Goal: Task Accomplishment & Management: Complete application form

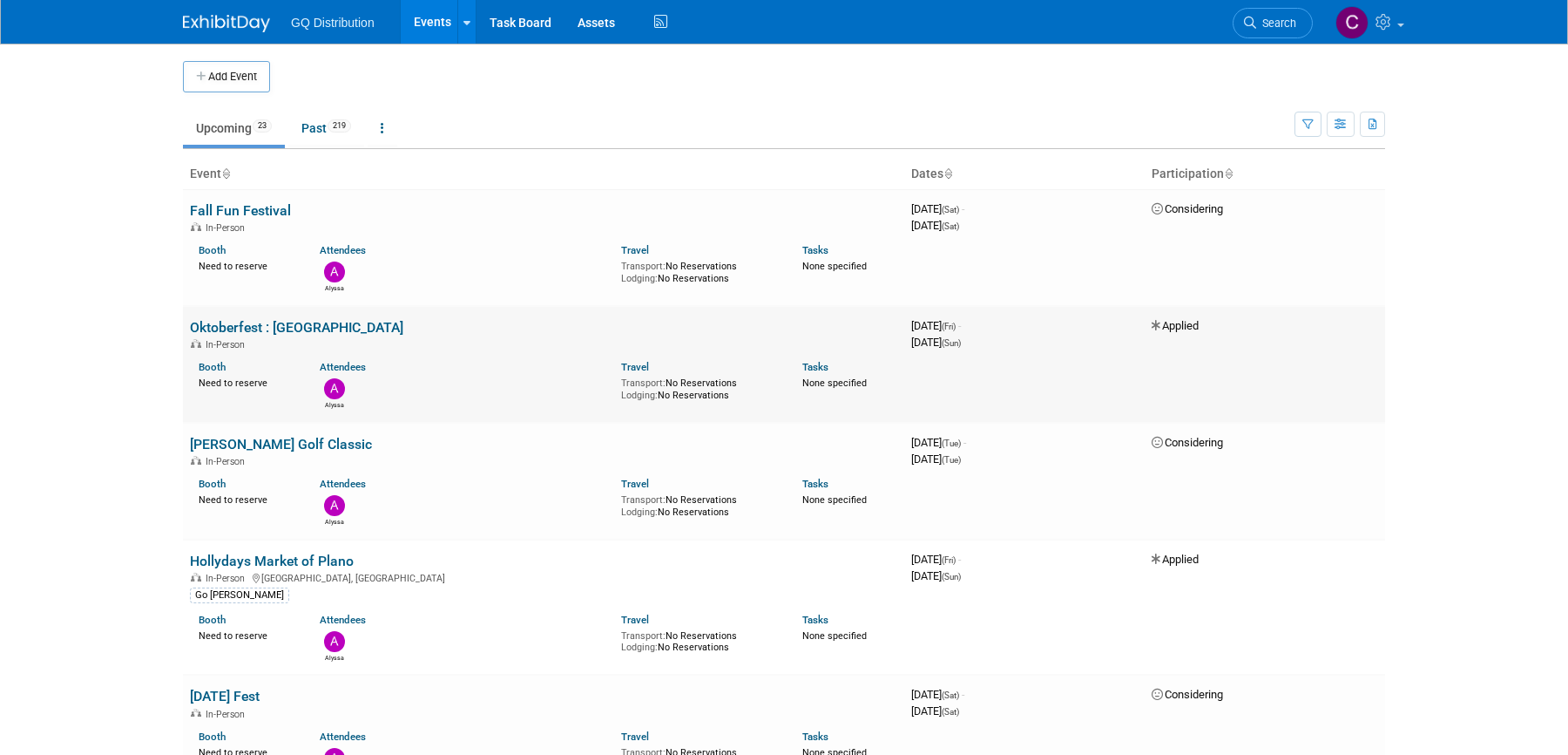
click at [319, 325] on link "Oktoberfest : [GEOGRAPHIC_DATA]" at bounding box center [296, 327] width 213 height 16
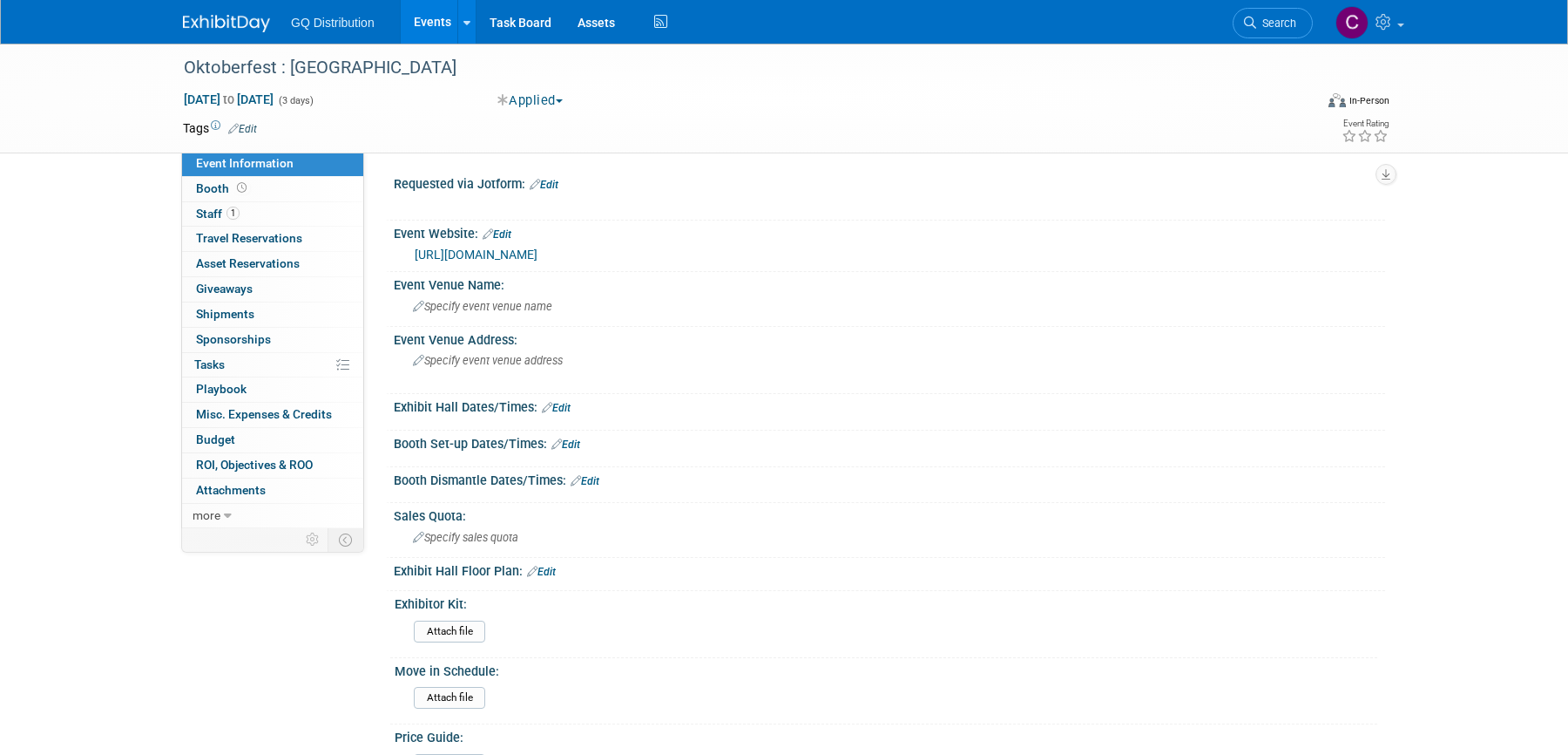
click at [489, 250] on link "https://www.southlakechamber.org/oktoberfest/" at bounding box center [476, 254] width 122 height 14
click at [216, 185] on span "Booth" at bounding box center [223, 187] width 54 height 14
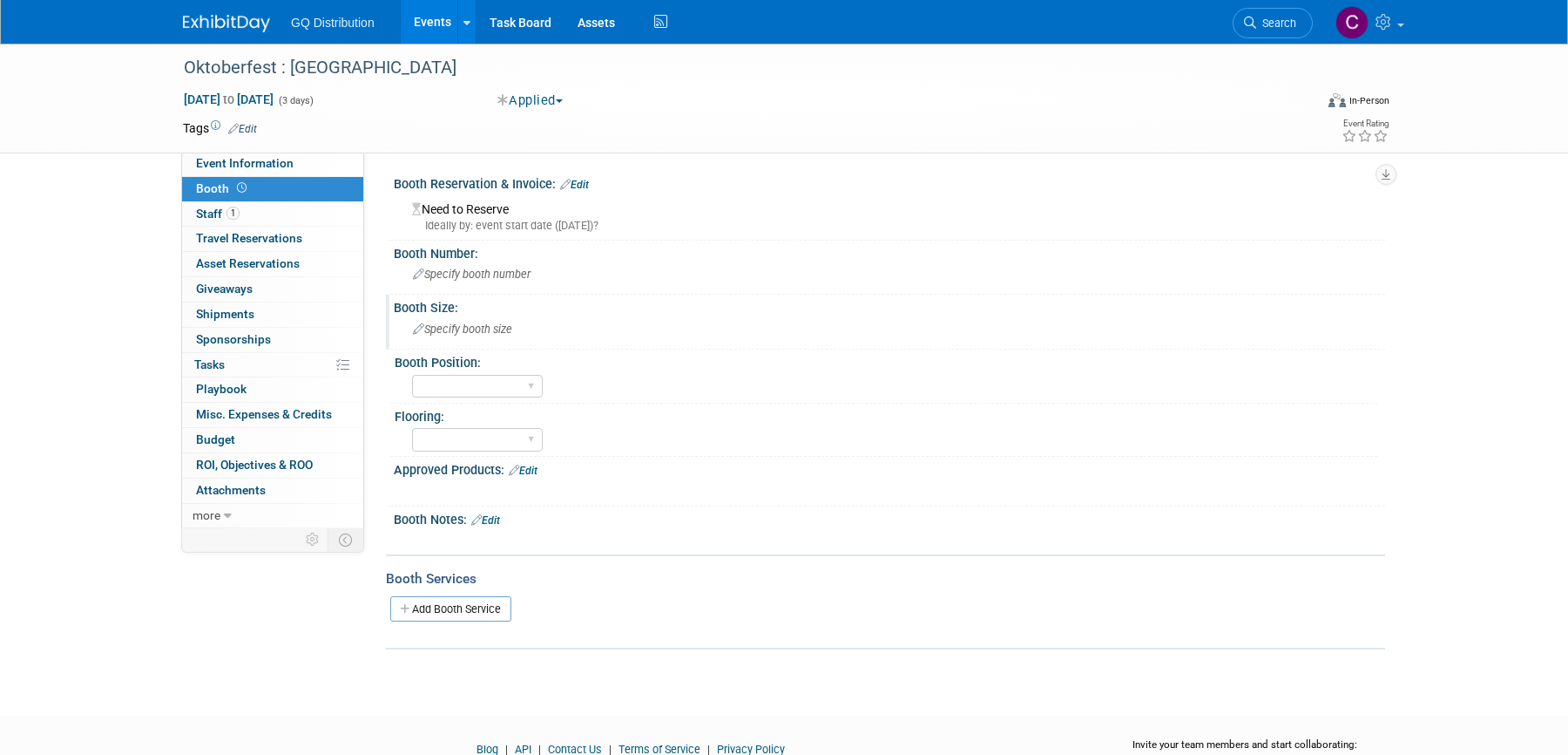
click at [448, 329] on span "Specify booth size" at bounding box center [463, 329] width 99 height 14
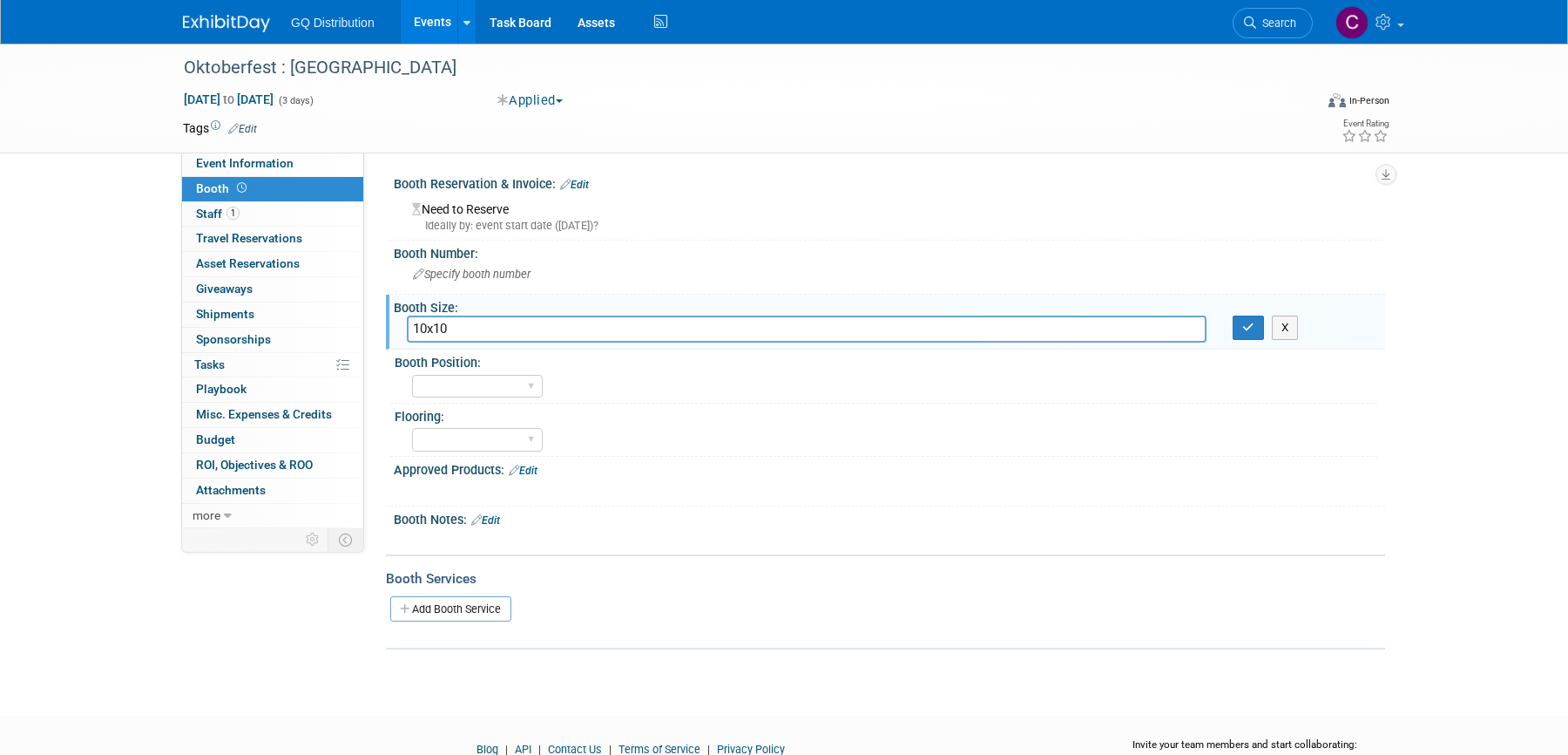
type input "10x10"
click at [499, 514] on link "Edit" at bounding box center [485, 521] width 29 height 13
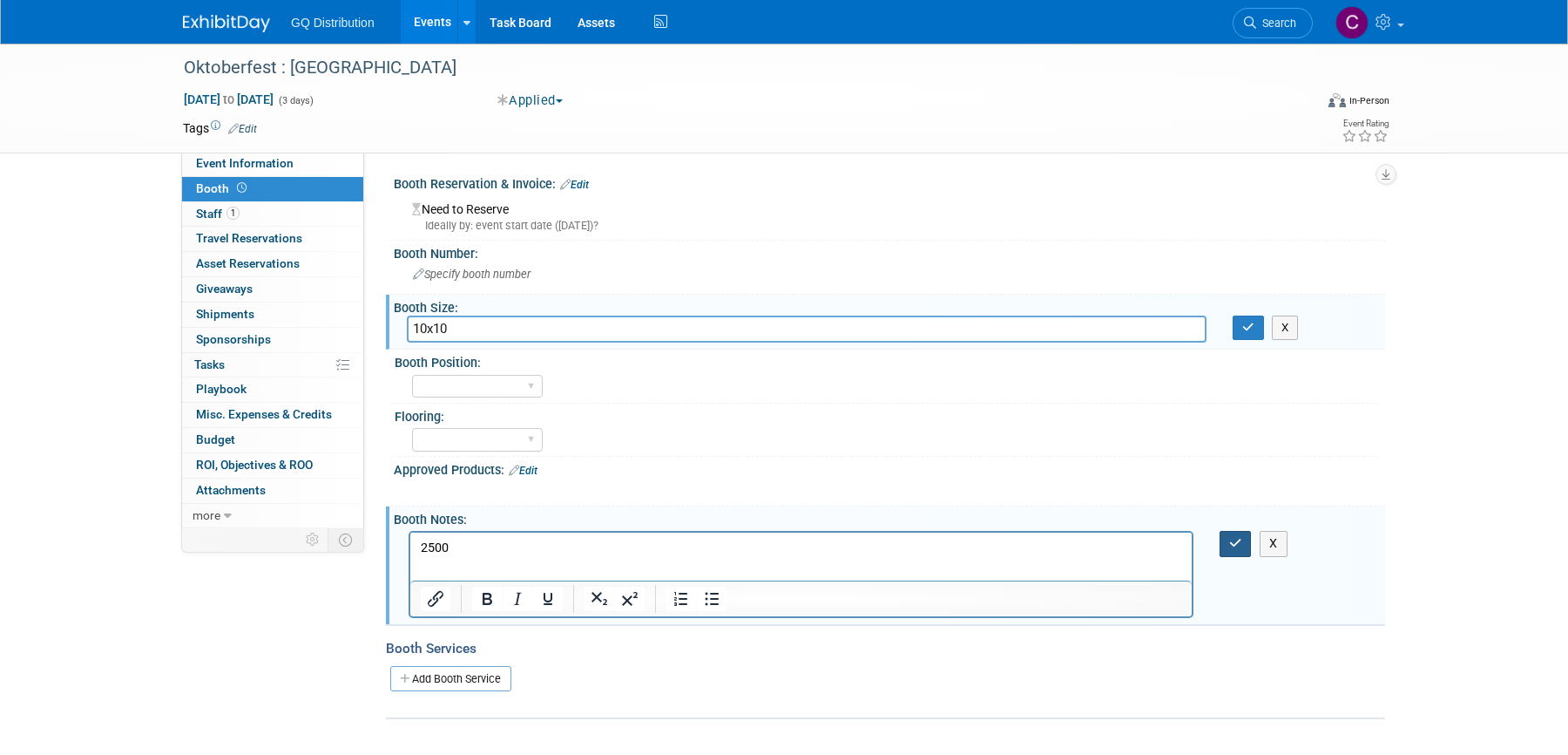
click at [1229, 531] on button "button" at bounding box center [1236, 543] width 32 height 25
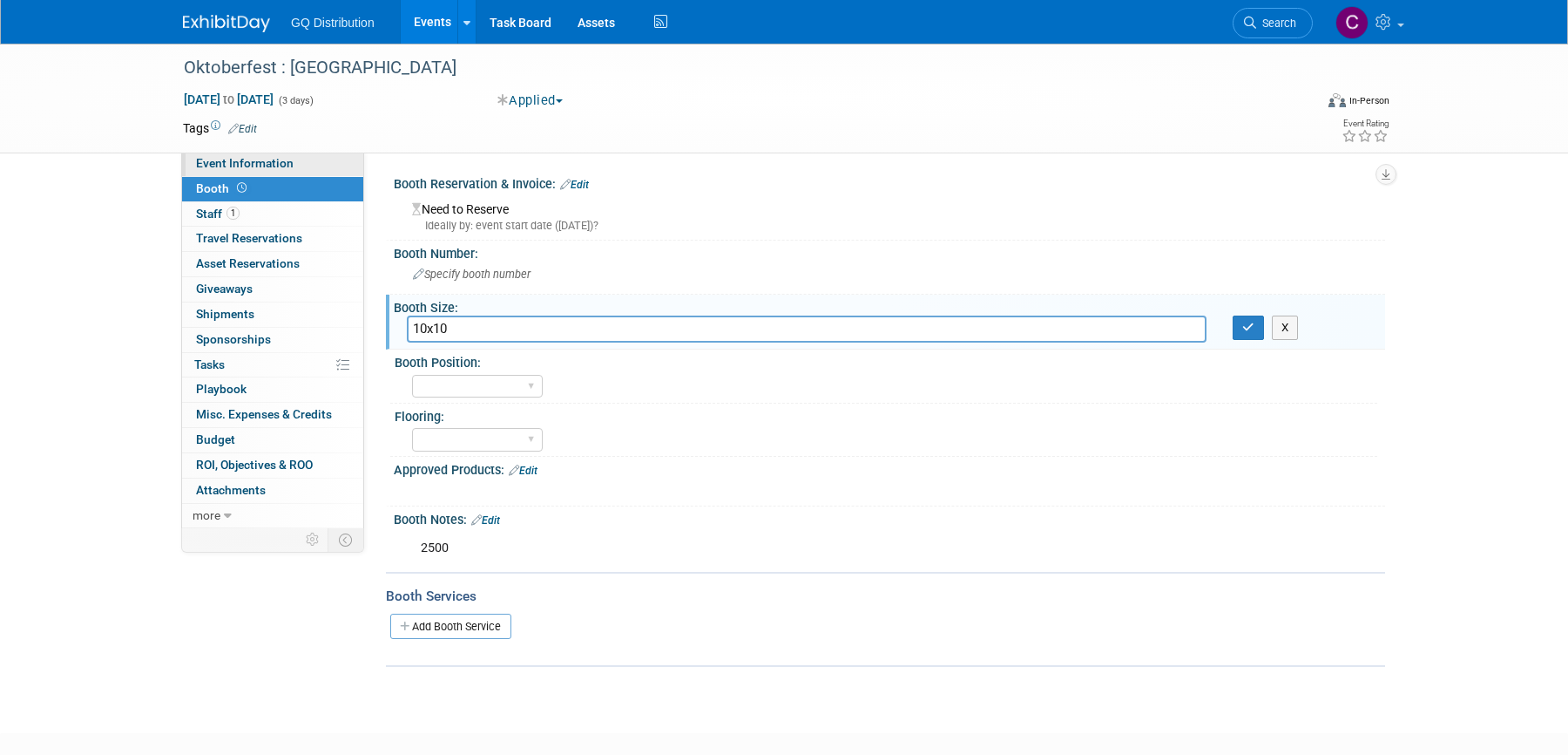
click at [214, 166] on span "Event Information" at bounding box center [245, 162] width 97 height 14
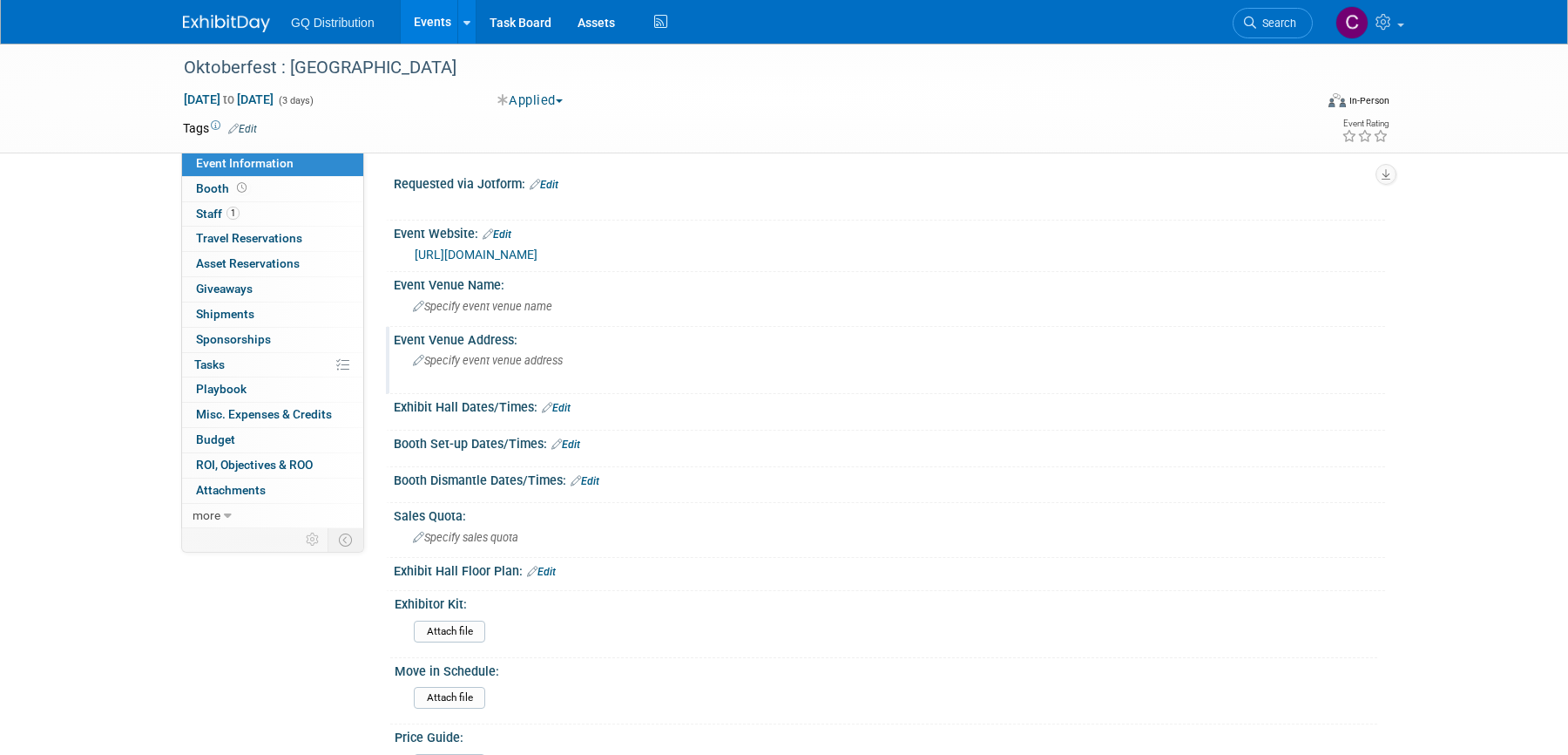
click at [459, 361] on span "Specify event venue address" at bounding box center [488, 360] width 150 height 14
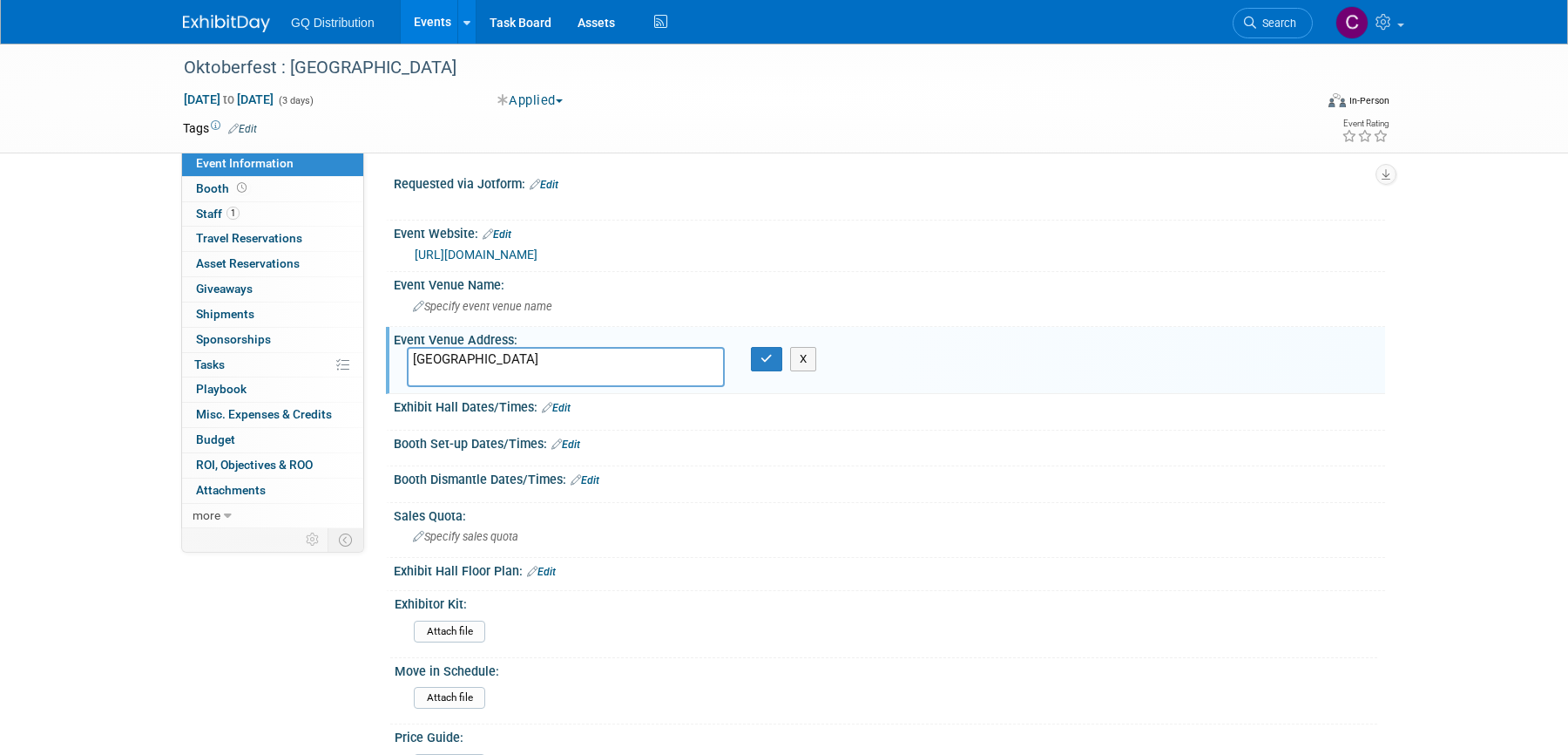
type textarea "Southlake Town Square Southlake, TX 76092"
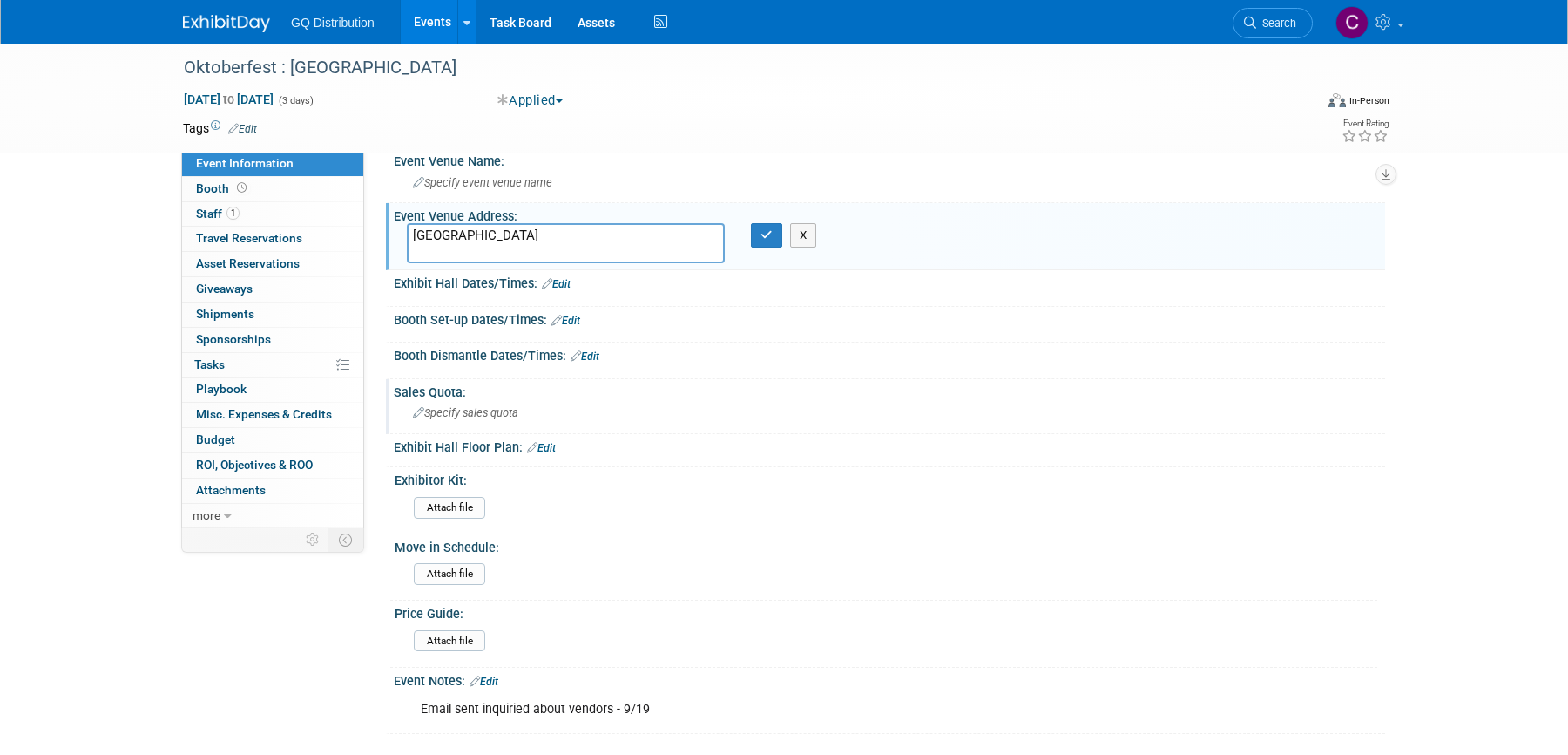
scroll to position [71, 0]
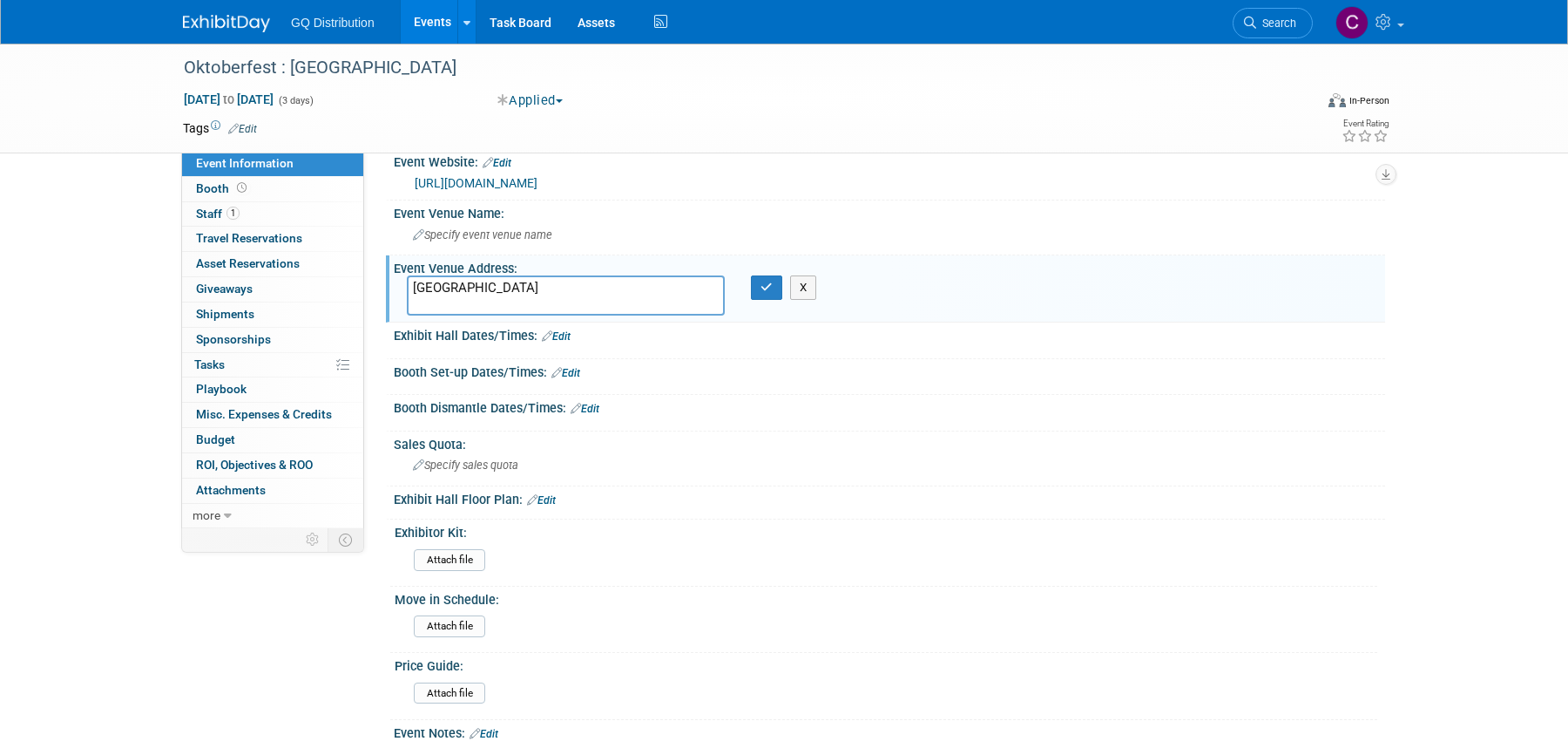
click at [576, 368] on link "Edit" at bounding box center [566, 373] width 29 height 13
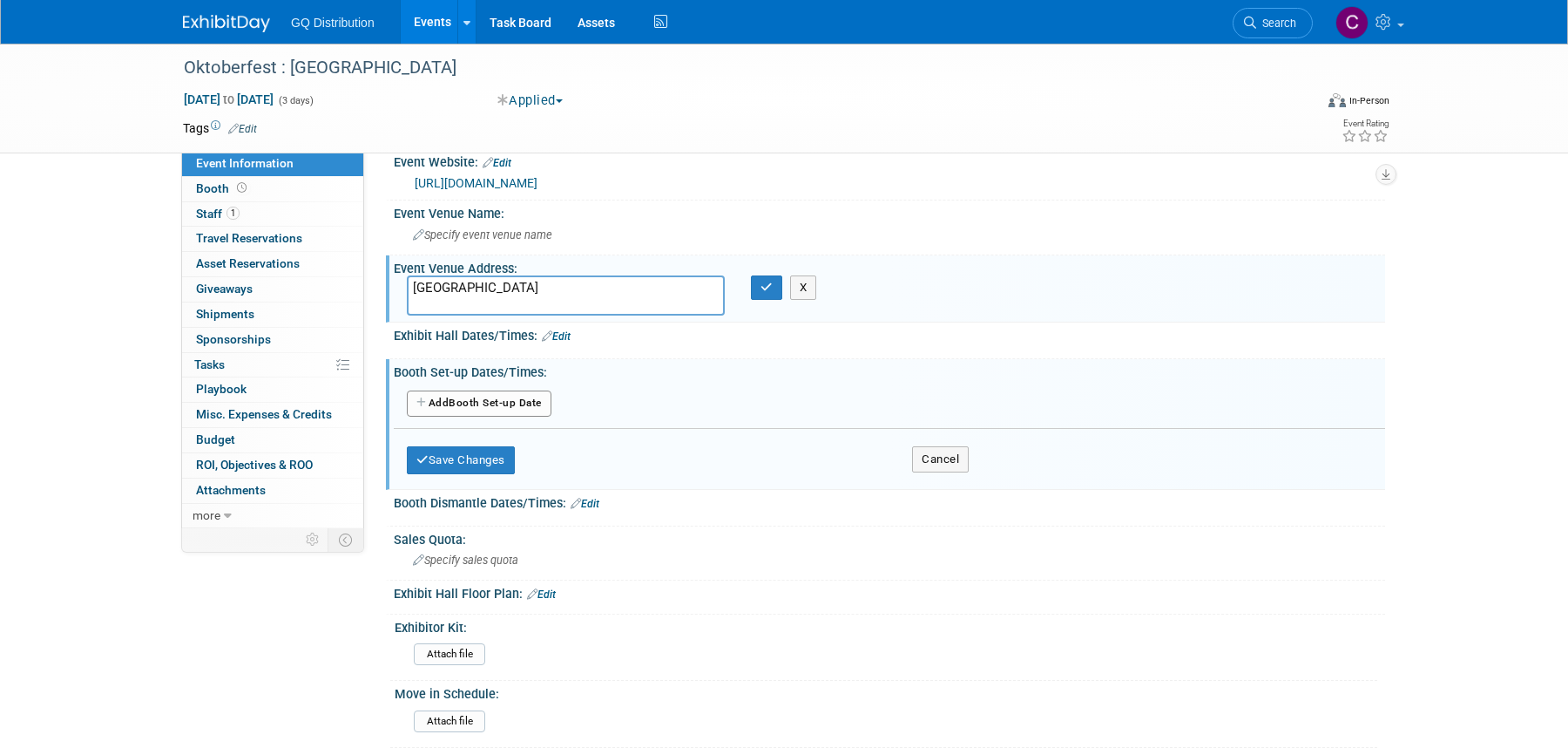
click at [469, 395] on button "Add Another Booth Set-up Date" at bounding box center [479, 403] width 145 height 26
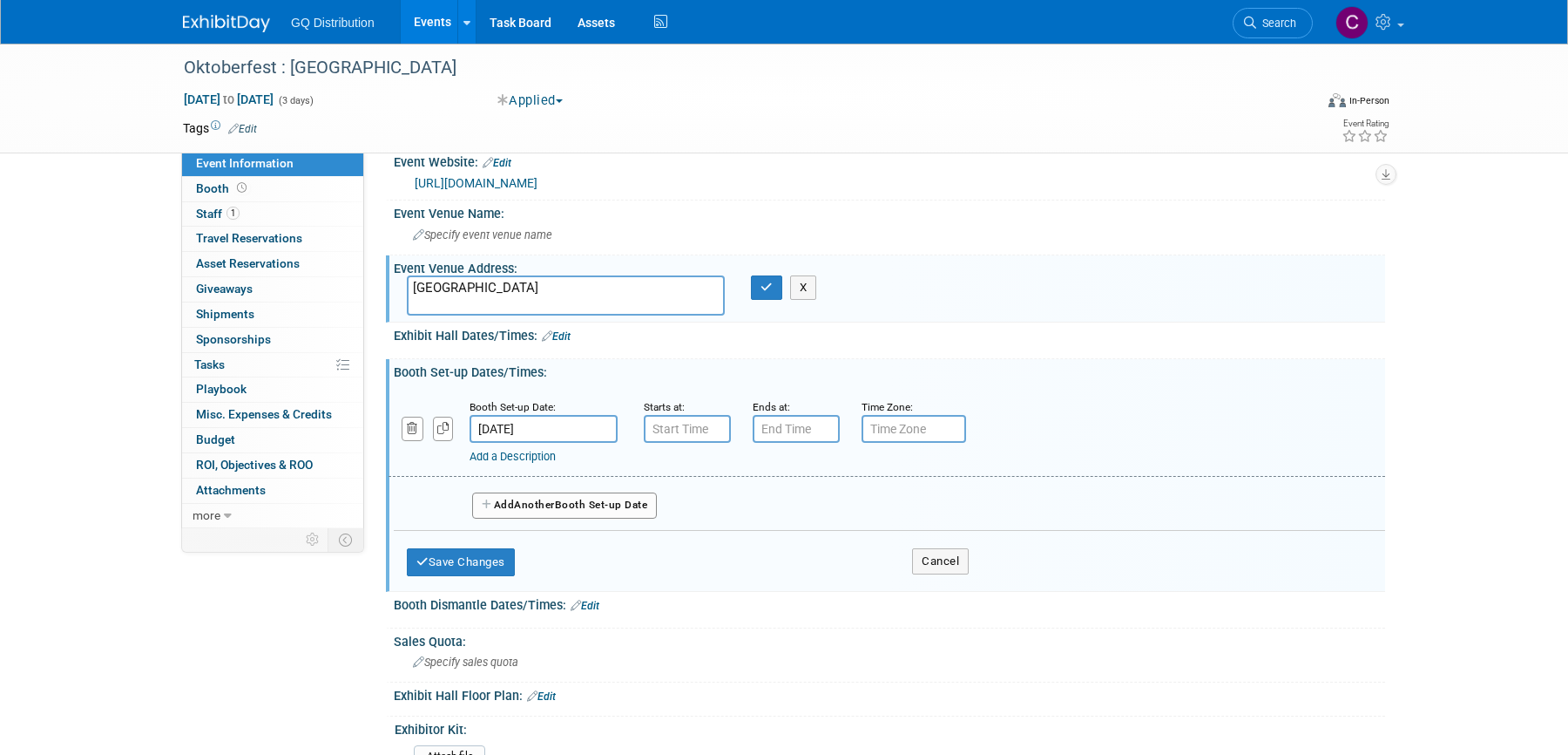
click at [668, 421] on input "text" at bounding box center [687, 428] width 87 height 28
click at [690, 540] on span at bounding box center [684, 548] width 31 height 31
click at [851, 497] on button "AM" at bounding box center [837, 509] width 32 height 30
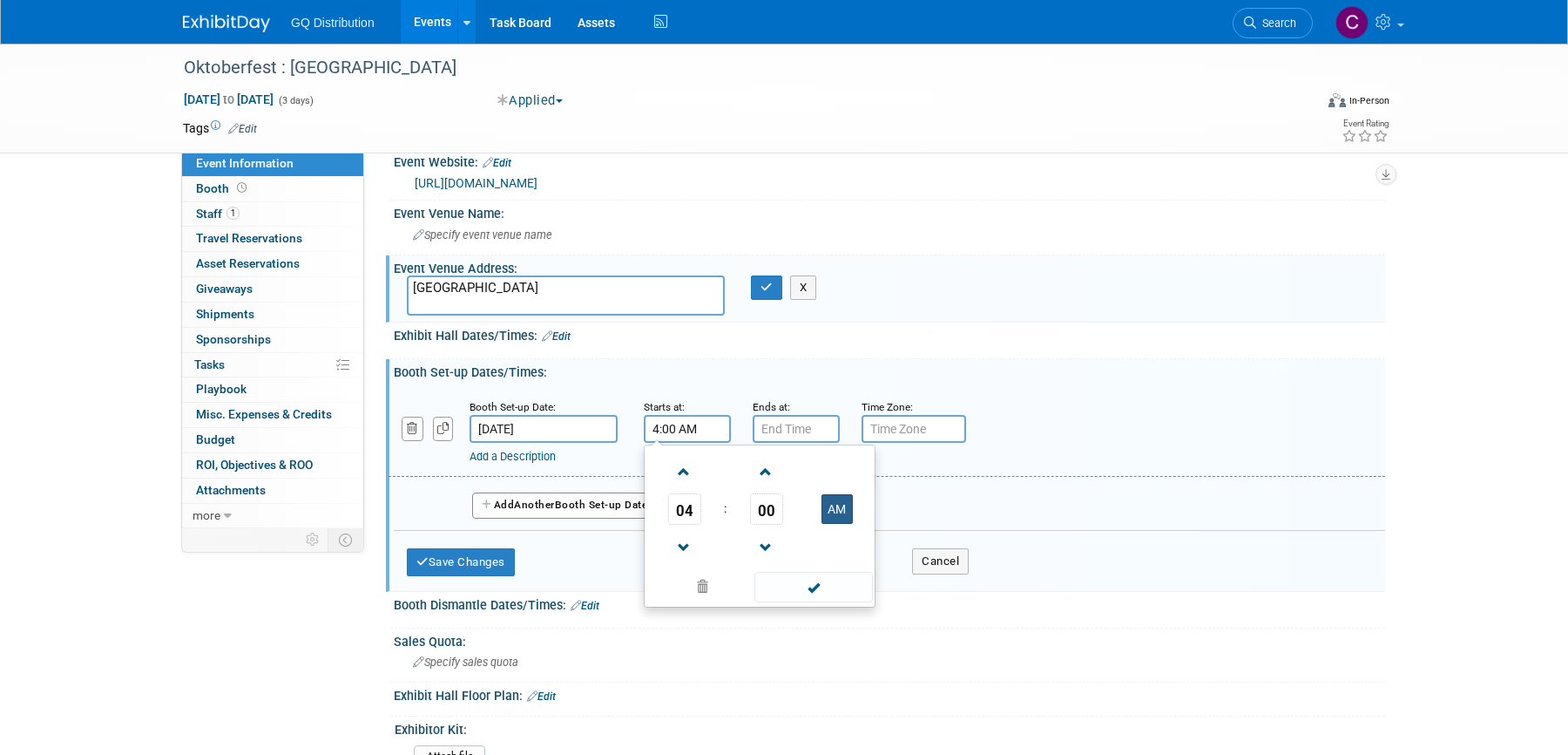
type input "4:00 PM"
click at [803, 423] on input "text" at bounding box center [796, 428] width 87 height 28
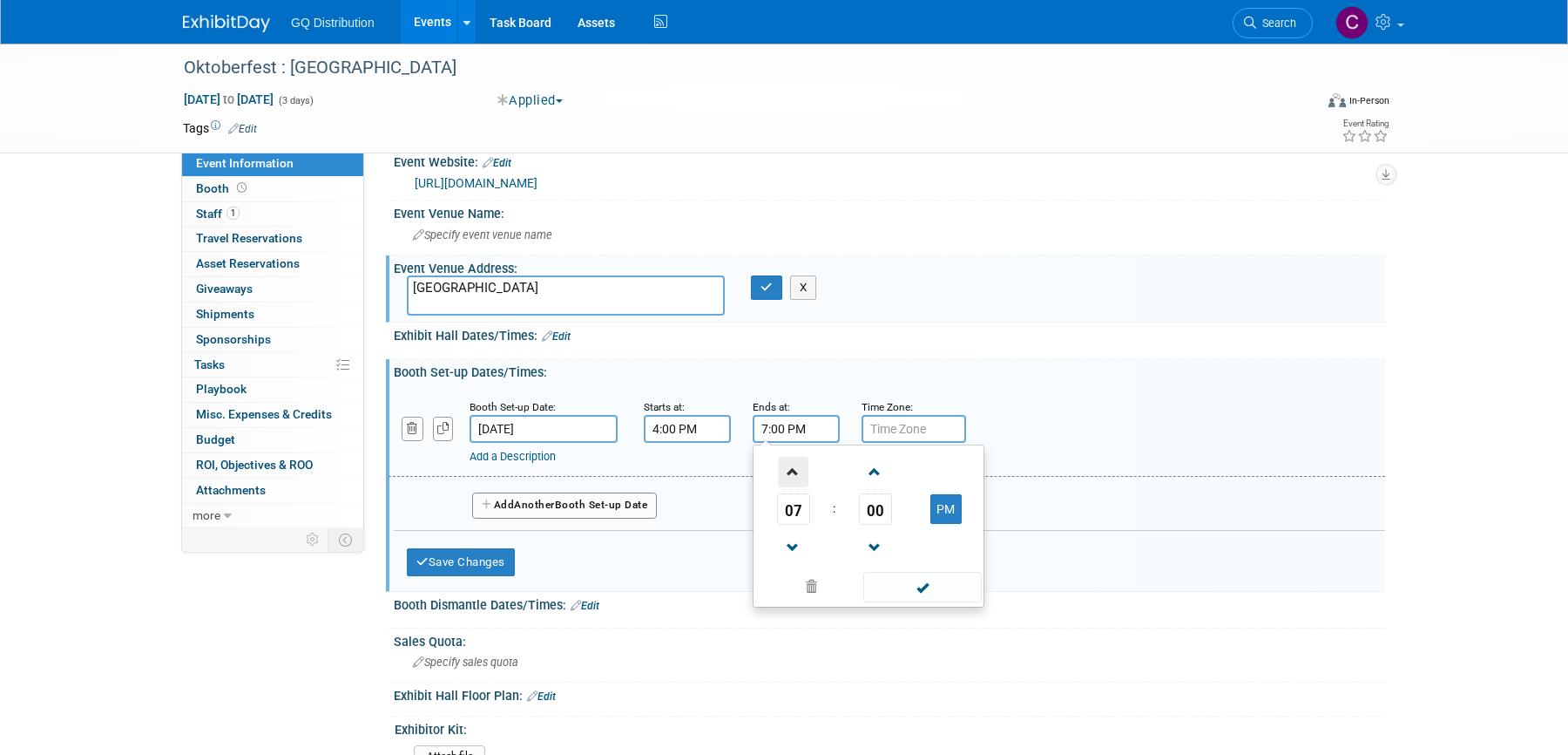
click at [789, 469] on span at bounding box center [793, 472] width 31 height 31
type input "11:00 PM"
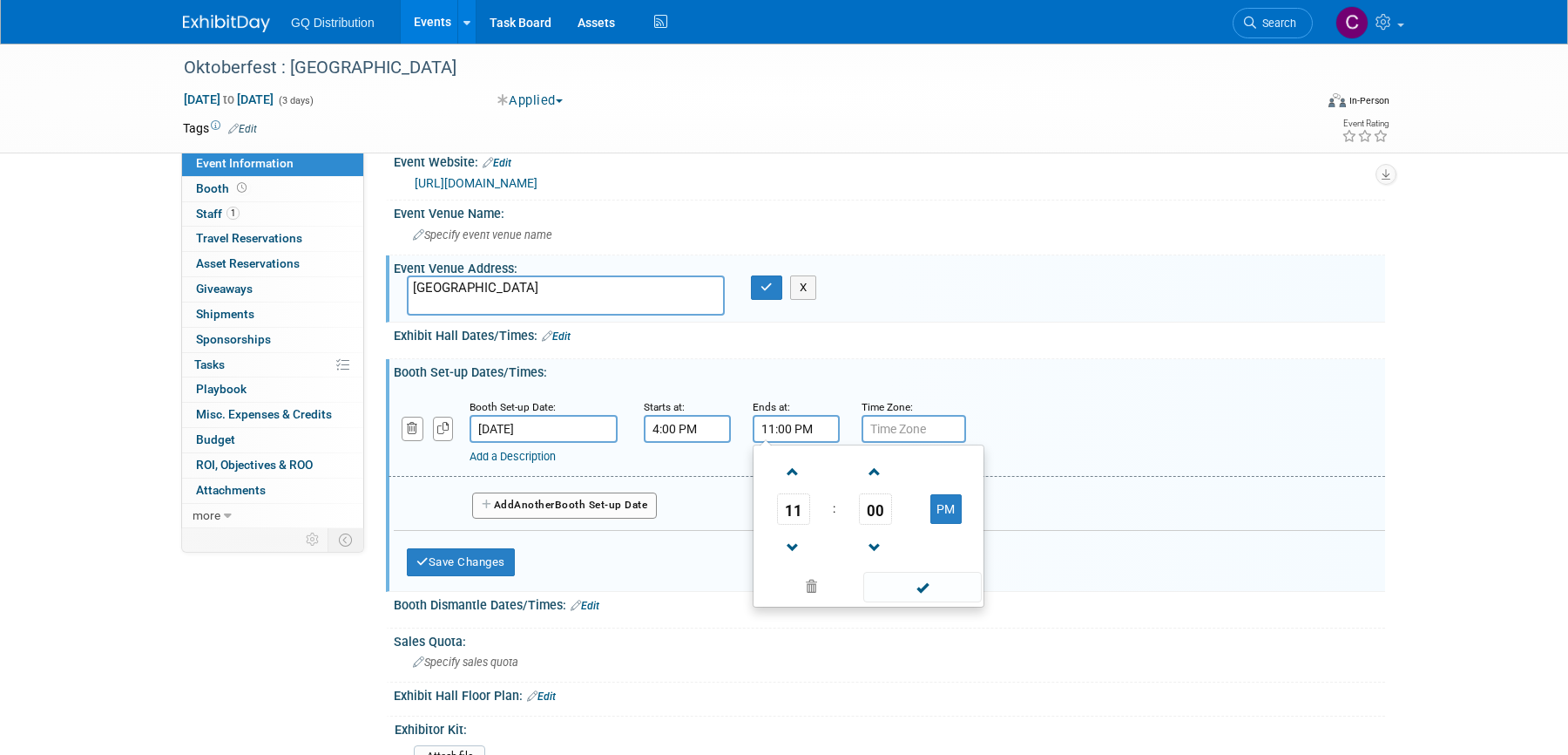
click at [909, 429] on input "text" at bounding box center [914, 428] width 104 height 28
click at [903, 418] on input "text" at bounding box center [914, 428] width 104 height 28
click at [550, 499] on span "Another" at bounding box center [534, 505] width 41 height 13
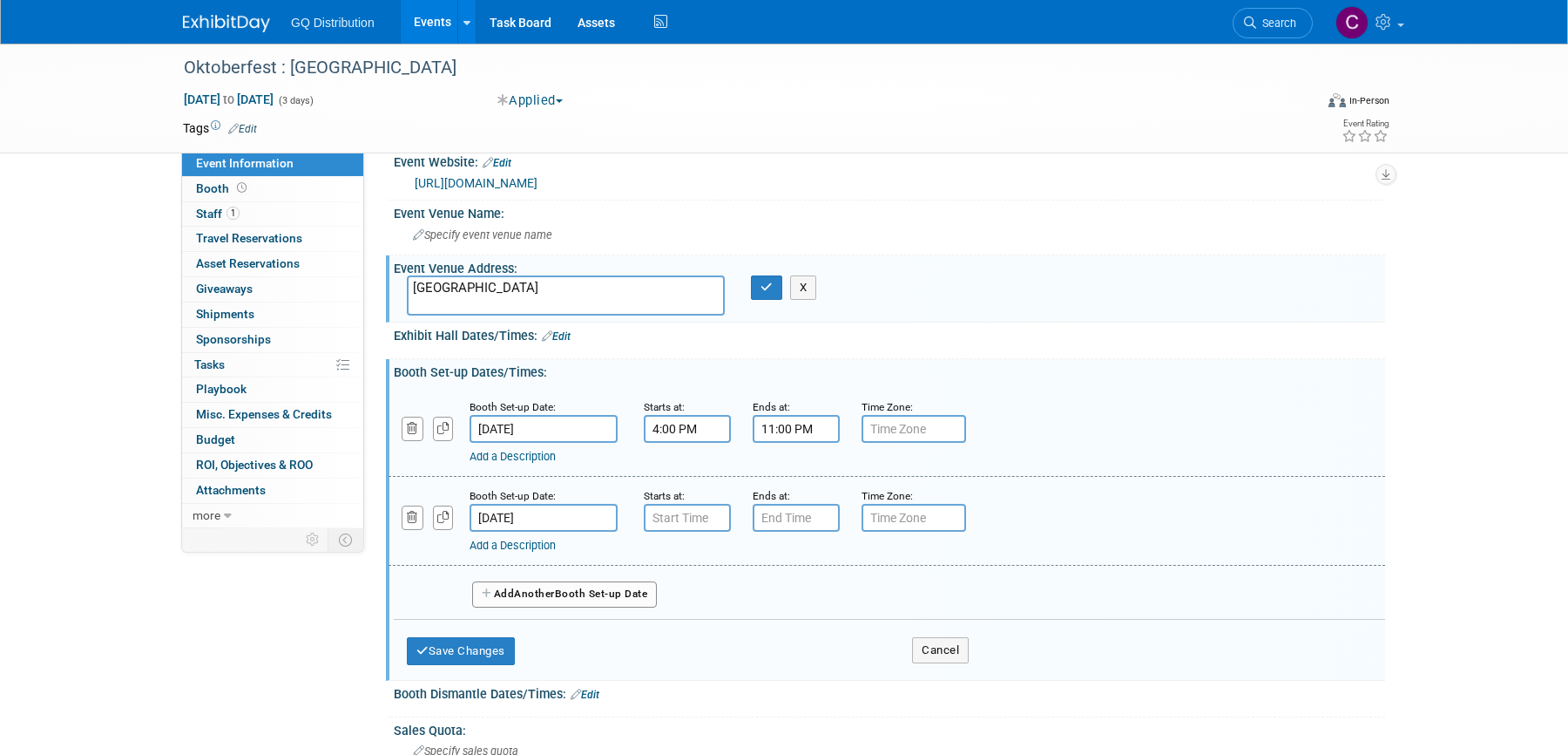
click at [684, 515] on input "text" at bounding box center [687, 517] width 87 height 28
click at [686, 576] on link at bounding box center [684, 559] width 33 height 44
click at [686, 553] on span at bounding box center [684, 561] width 31 height 31
type input "10:00 AM"
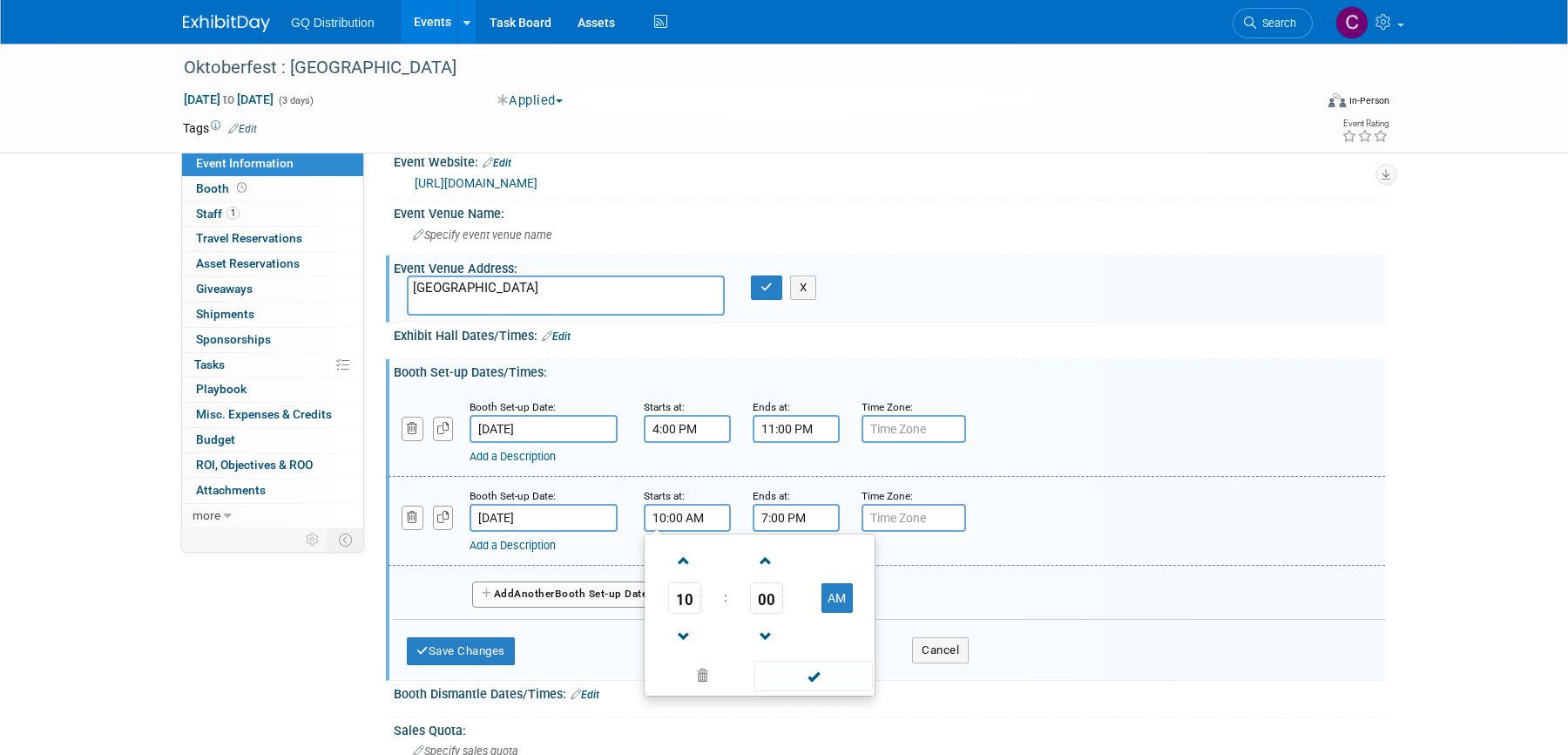
click at [803, 514] on input "7:00 PM" at bounding box center [796, 517] width 87 height 28
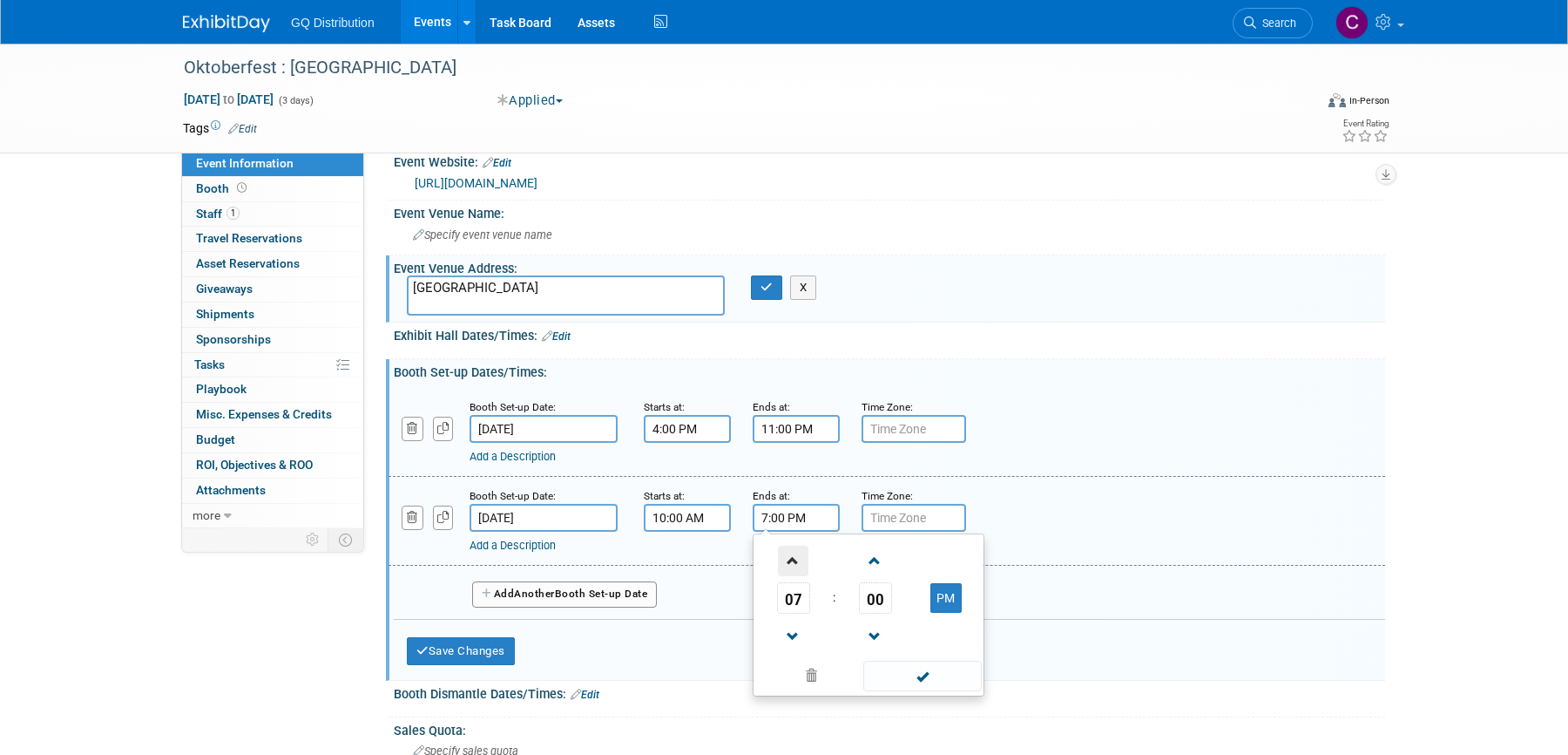
click at [802, 546] on span at bounding box center [793, 561] width 31 height 31
type input "11:00 PM"
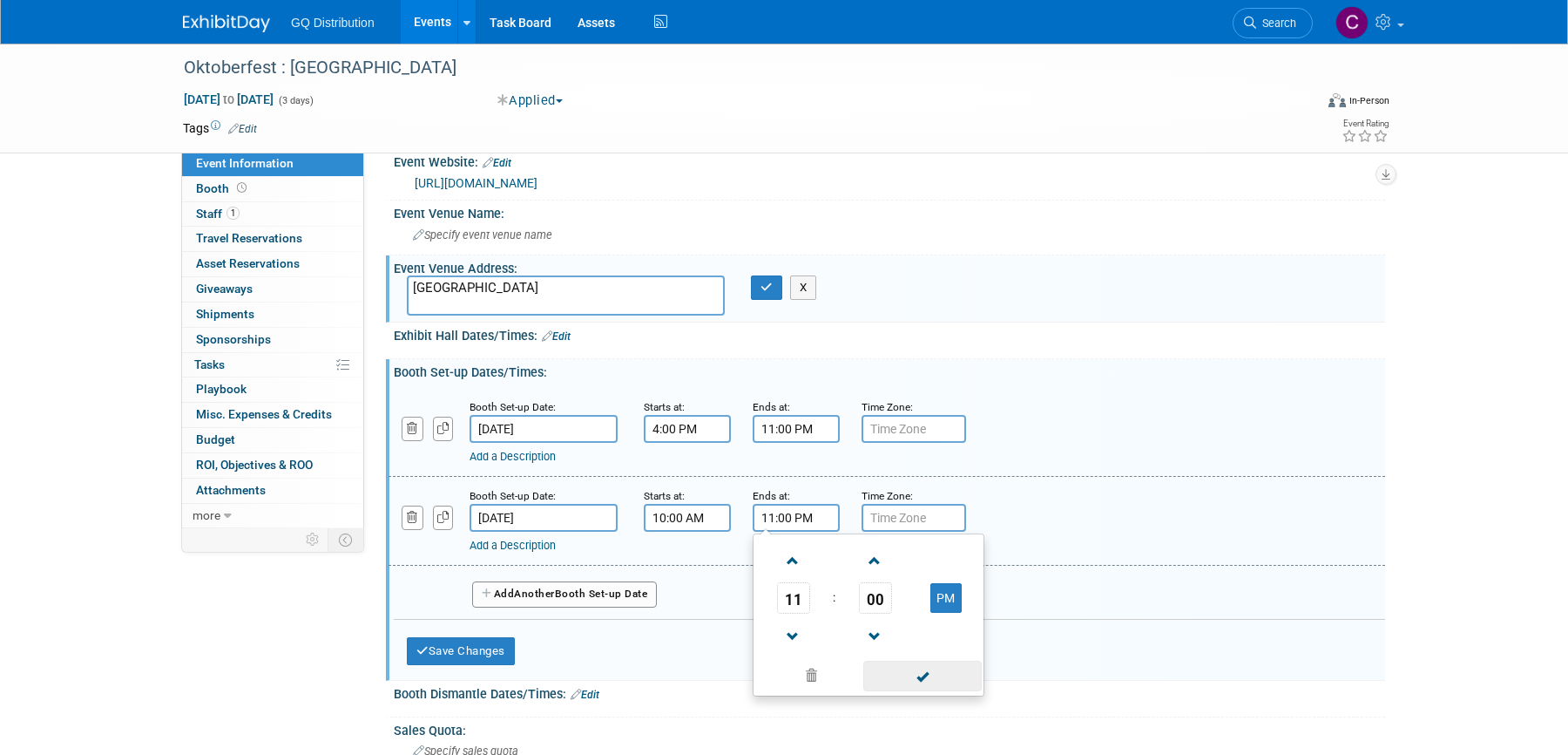
click at [882, 678] on span at bounding box center [922, 676] width 118 height 31
click at [569, 592] on button "Add Another Booth Set-up Date" at bounding box center [564, 594] width 185 height 26
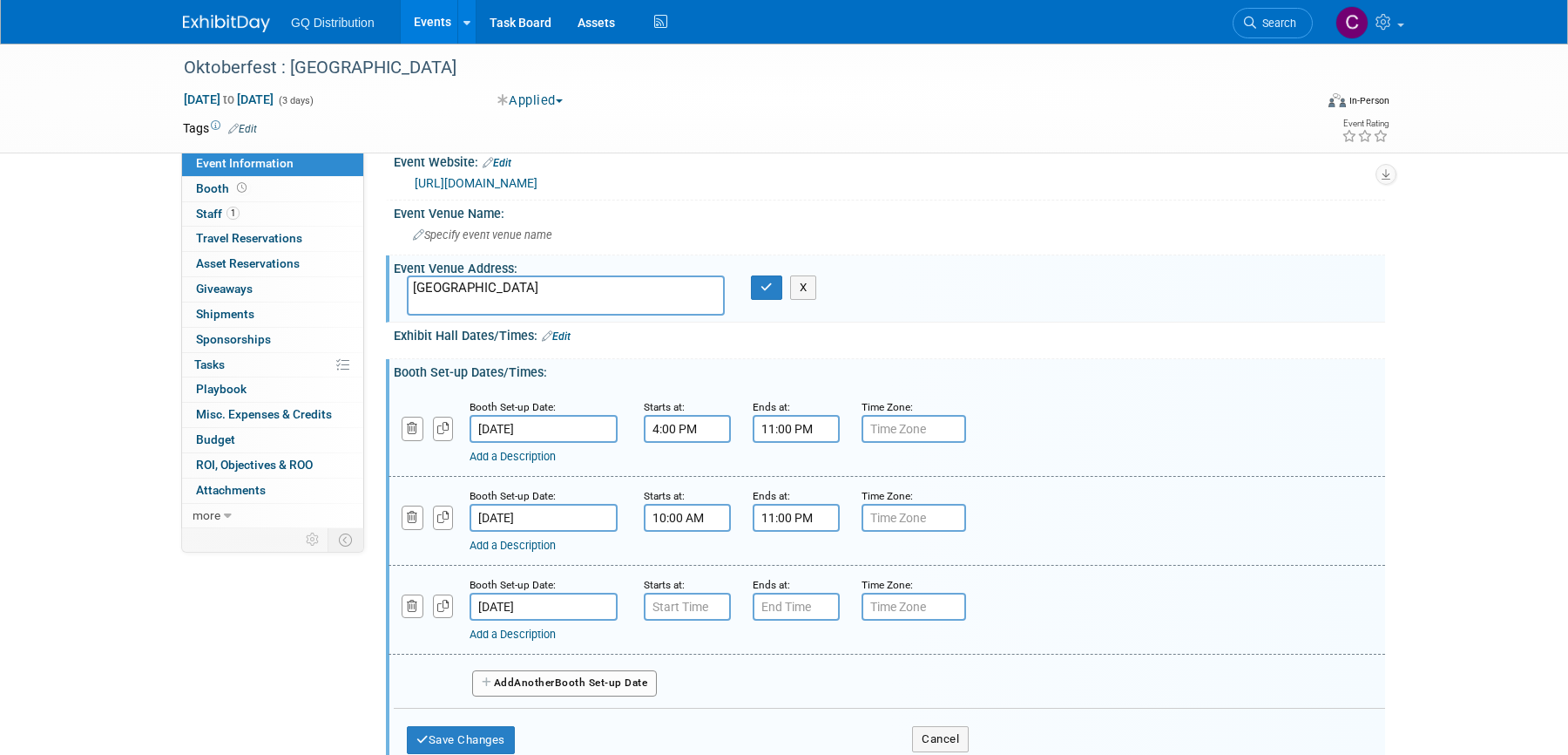
click at [668, 595] on input "text" at bounding box center [687, 606] width 87 height 28
click at [684, 648] on span at bounding box center [684, 650] width 31 height 31
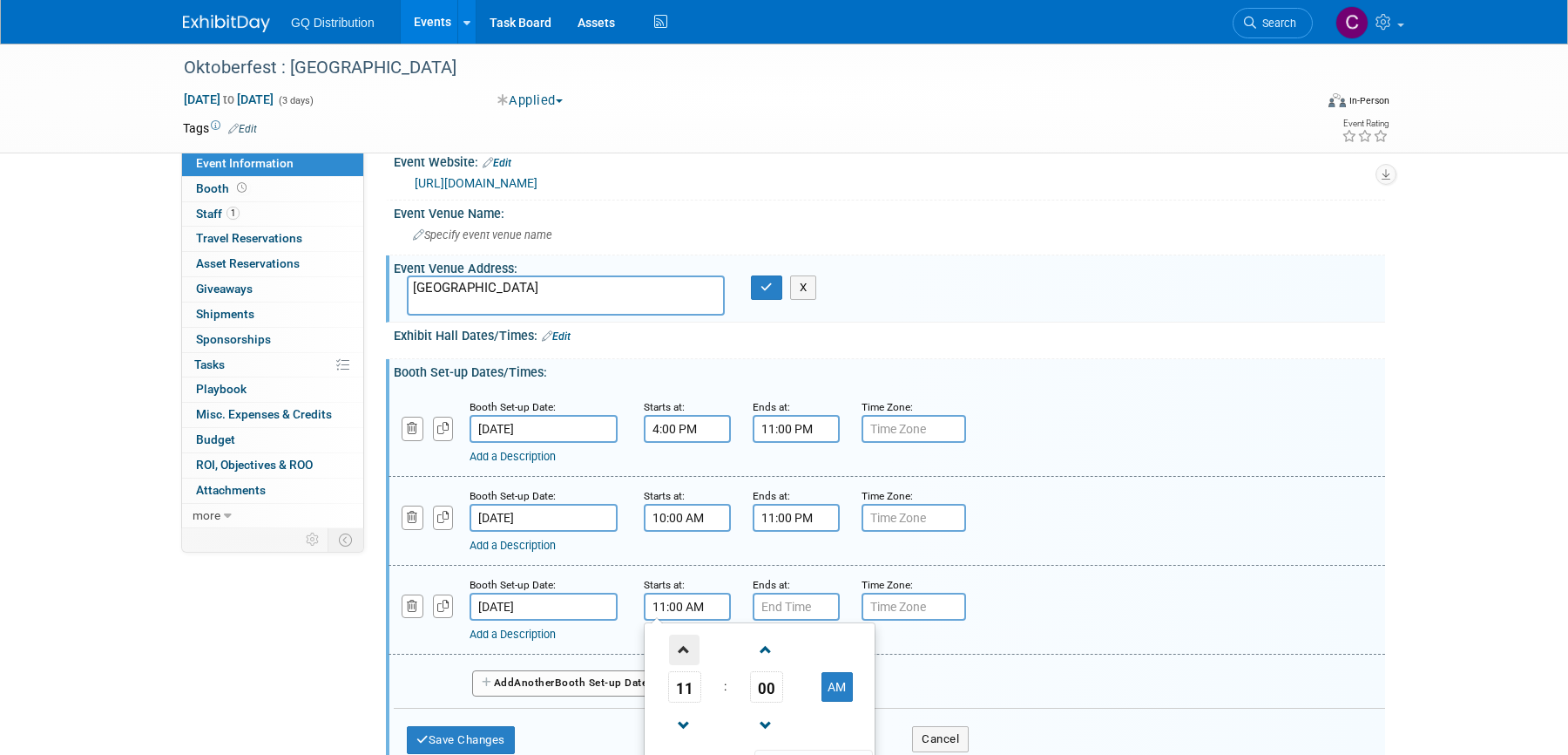
click at [684, 648] on span at bounding box center [684, 650] width 31 height 31
type input "12:00 PM"
click at [790, 608] on input "text" at bounding box center [796, 606] width 87 height 28
type input "7:00 PM"
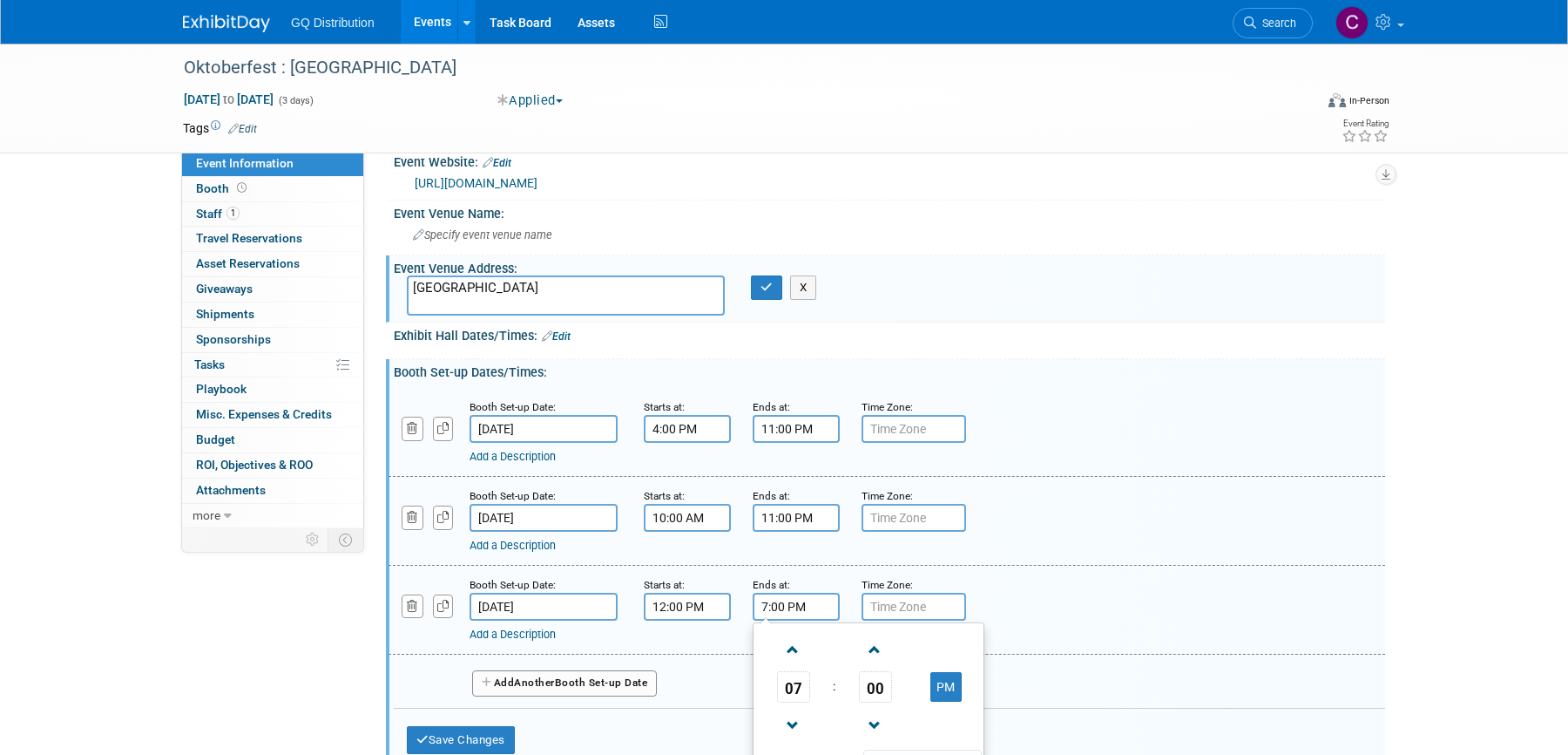
scroll to position [178, 0]
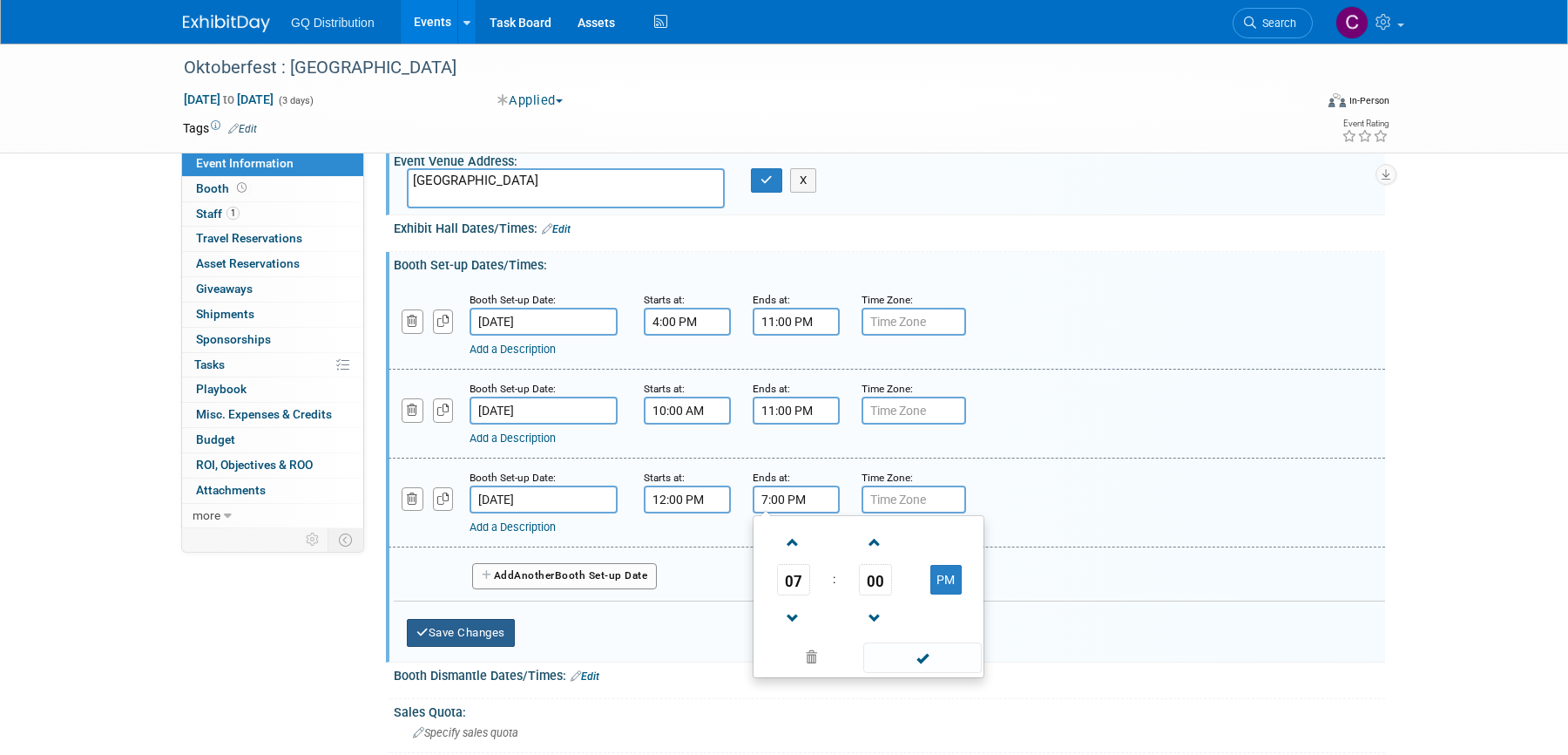
click at [458, 628] on button "Save Changes" at bounding box center [461, 632] width 108 height 28
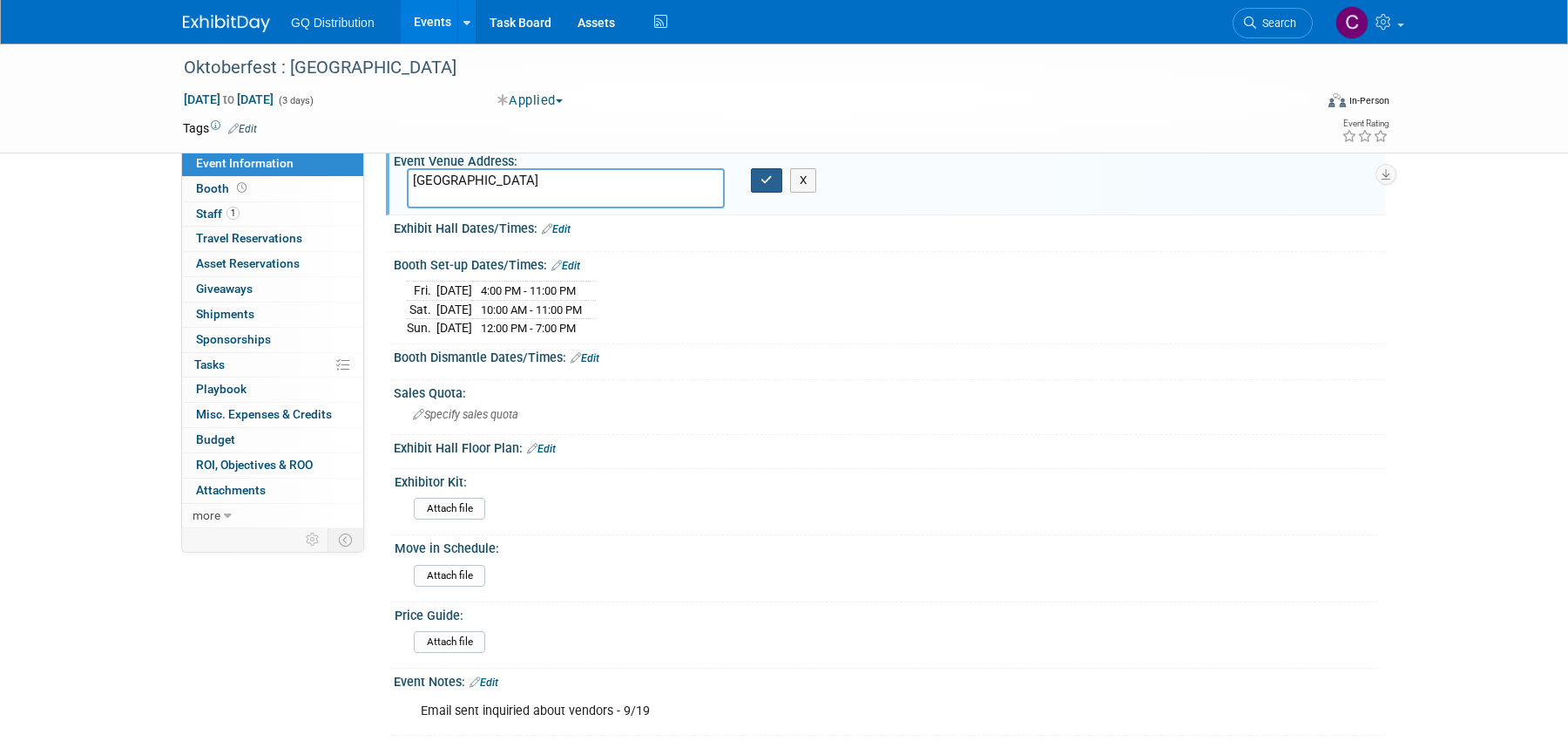
click at [757, 172] on button "button" at bounding box center [766, 180] width 32 height 24
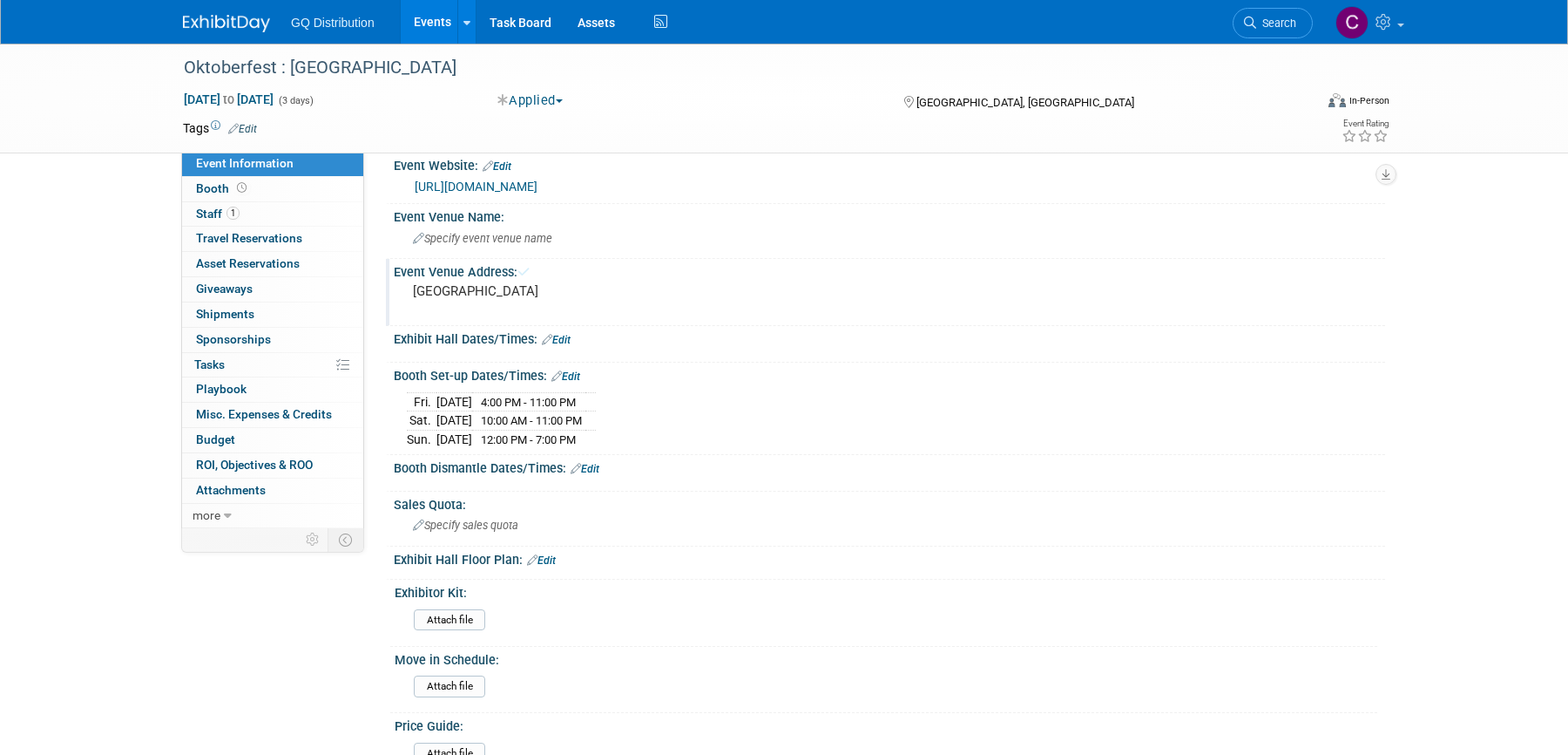
scroll to position [0, 0]
